Goal: Information Seeking & Learning: Learn about a topic

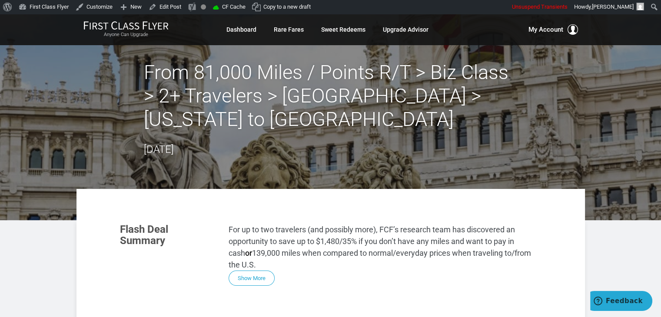
click at [252, 263] on section "Flash Deal Summary For up to two travelers (and possibly more), FCF’s research …" at bounding box center [330, 255] width 439 height 80
click at [252, 271] on button "Show More" at bounding box center [252, 278] width 46 height 15
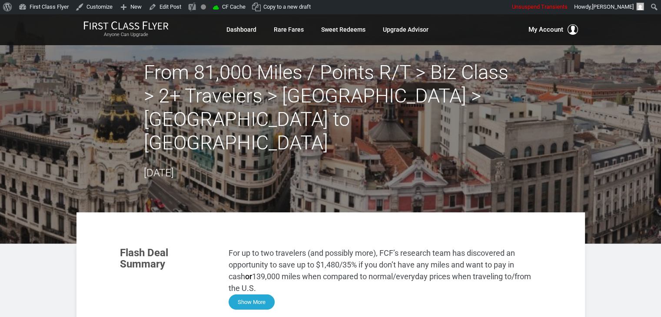
click at [247, 295] on button "Show More" at bounding box center [252, 302] width 46 height 15
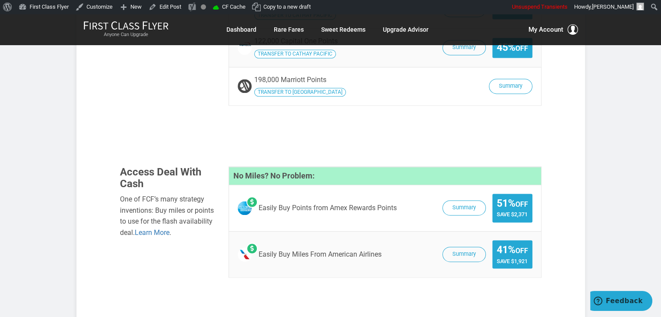
scroll to position [1383, 0]
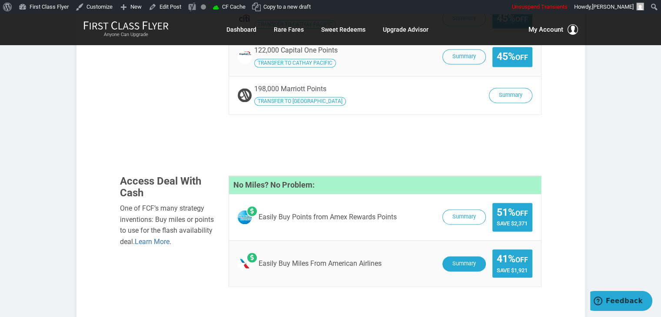
click at [449, 257] on button "Summary" at bounding box center [464, 264] width 43 height 15
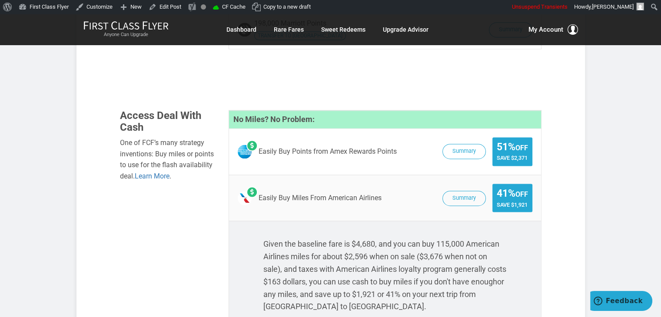
scroll to position [1454, 0]
